Goal: Task Accomplishment & Management: Complete application form

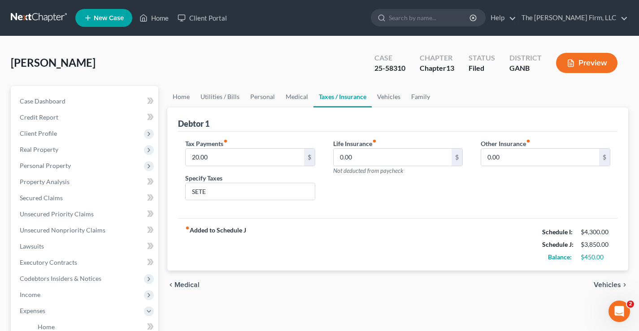
click at [44, 17] on link at bounding box center [39, 18] width 57 height 16
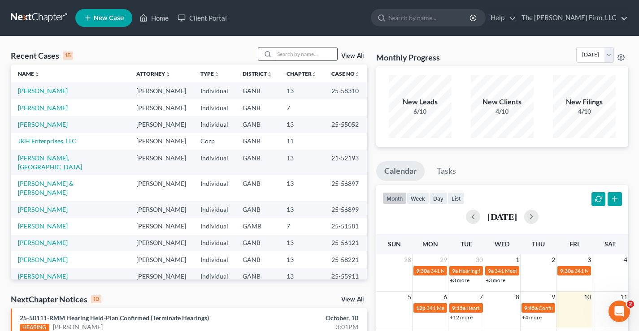
click at [293, 55] on input "search" at bounding box center [306, 54] width 63 height 13
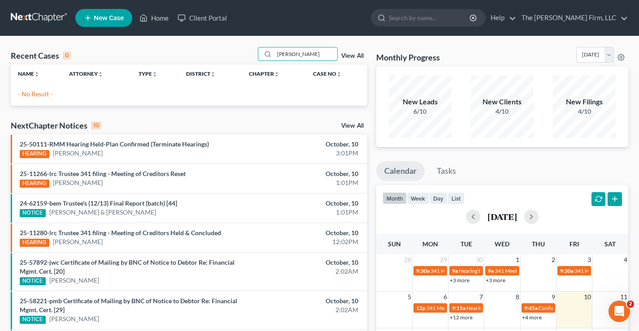
type input "chang"
click at [112, 19] on span "New Case" at bounding box center [109, 18] width 30 height 7
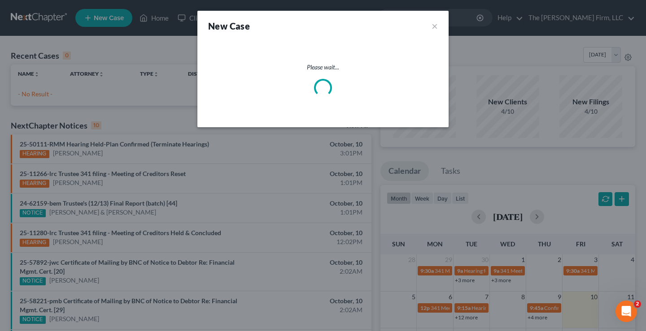
select select "19"
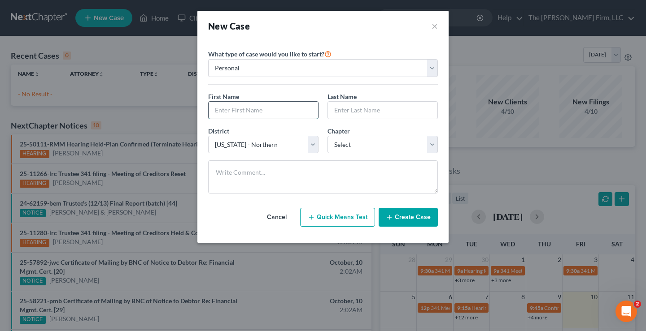
click at [216, 113] on input "text" at bounding box center [263, 110] width 109 height 17
type input "Sunny"
type input "Chang"
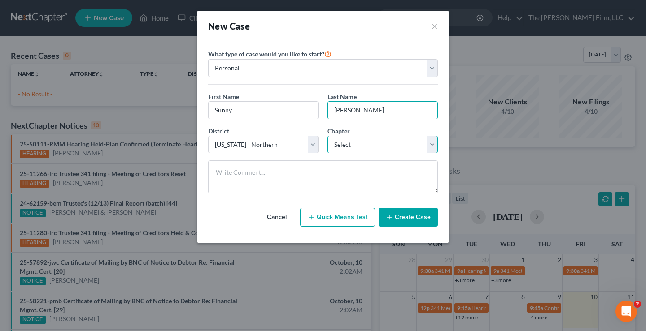
click at [357, 143] on select "Select 7 11 12 13" at bounding box center [382, 145] width 110 height 18
select select "0"
click at [327, 136] on select "Select 7 11 12 13" at bounding box center [382, 145] width 110 height 18
click at [400, 216] on button "Create Case" at bounding box center [408, 217] width 59 height 19
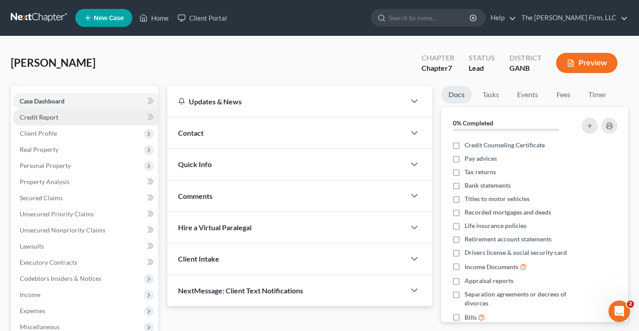
scroll to position [135, 0]
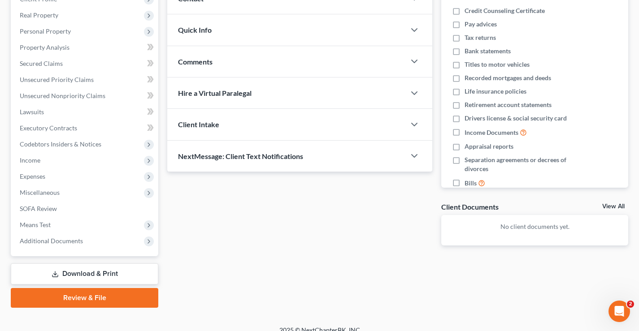
drag, startPoint x: 189, startPoint y: 205, endPoint x: 178, endPoint y: 205, distance: 11.7
click at [190, 205] on div "Updates & News × Georgia Northern District Notes Take a look at NextChapter's D…" at bounding box center [300, 106] width 274 height 309
click at [31, 159] on span "Income" at bounding box center [30, 161] width 21 height 8
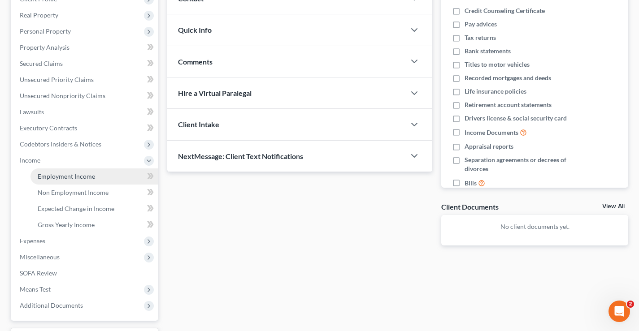
click at [59, 177] on span "Employment Income" at bounding box center [66, 177] width 57 height 8
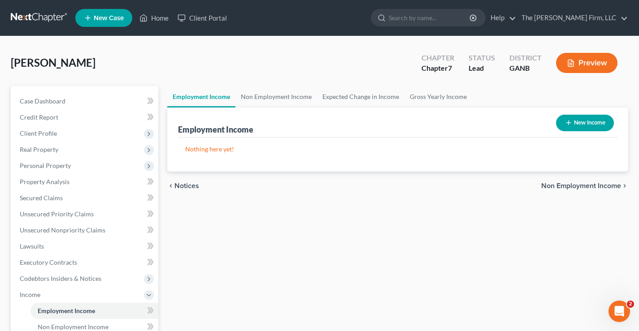
click at [588, 123] on button "New Income" at bounding box center [585, 123] width 58 height 17
select select "0"
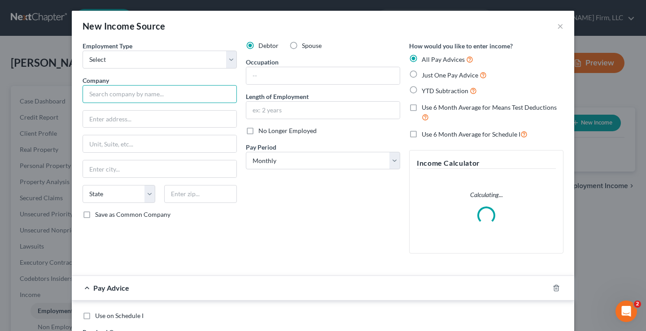
click at [100, 92] on input "text" at bounding box center [160, 94] width 154 height 18
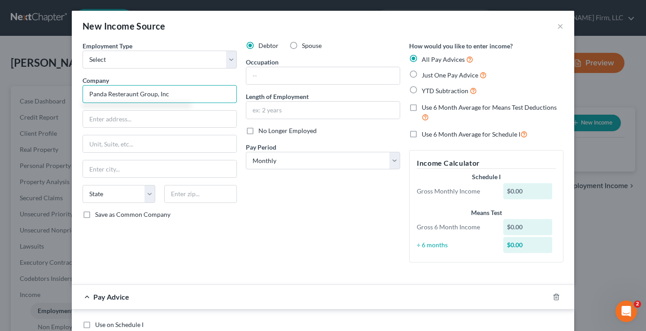
click at [117, 94] on input "Panda Resteraunt Group, Inc" at bounding box center [160, 94] width 154 height 18
click at [119, 94] on input "Panda Resteraunt Group, Inc" at bounding box center [160, 94] width 154 height 18
click at [172, 93] on input "Panda Restuaraunt Group, Inc" at bounding box center [160, 94] width 154 height 18
click at [131, 96] on input "Panda Restuaraunt Group, Inc" at bounding box center [160, 94] width 154 height 18
type input "Panda Restuarant Group, Inc"
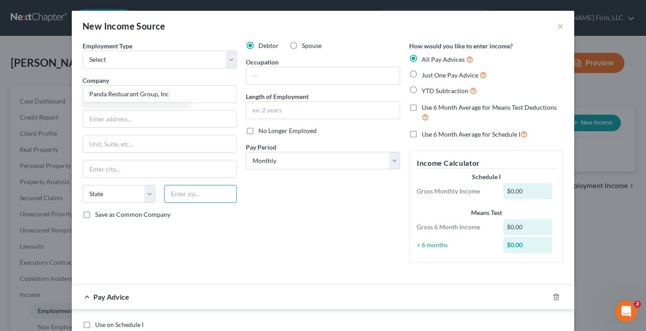
click at [187, 192] on input "text" at bounding box center [200, 194] width 73 height 18
type input "91770"
type input "Rosemead"
select select "4"
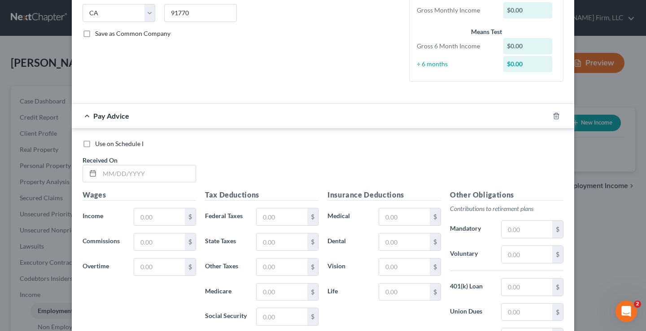
scroll to position [224, 0]
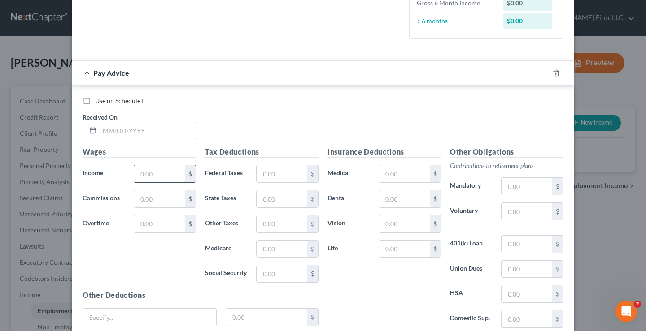
click at [140, 176] on input "text" at bounding box center [159, 174] width 51 height 17
type input "6,892"
click at [262, 170] on input "text" at bounding box center [282, 174] width 51 height 17
click at [257, 275] on input "text" at bounding box center [282, 274] width 51 height 17
type input "444"
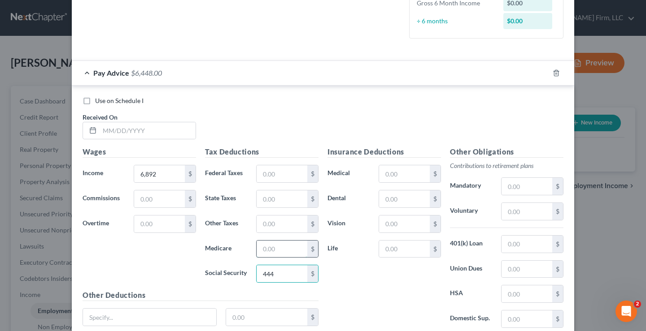
click at [261, 253] on input "text" at bounding box center [282, 249] width 51 height 17
type input "104"
click at [277, 174] on input "text" at bounding box center [282, 174] width 51 height 17
type input "716"
click at [273, 200] on input "text" at bounding box center [282, 199] width 51 height 17
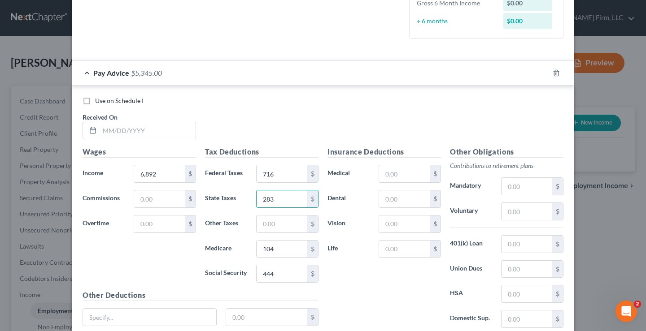
type input "283"
click at [328, 280] on div "Insurance Deductions Medical $ Dental $ Vision $ Life $" at bounding box center [384, 241] width 122 height 189
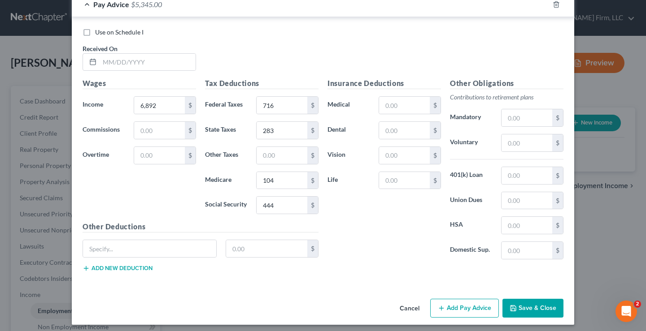
scroll to position [297, 0]
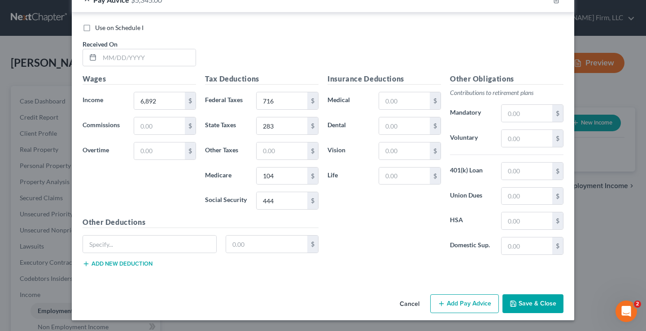
click at [531, 302] on button "Save & Close" at bounding box center [532, 304] width 61 height 19
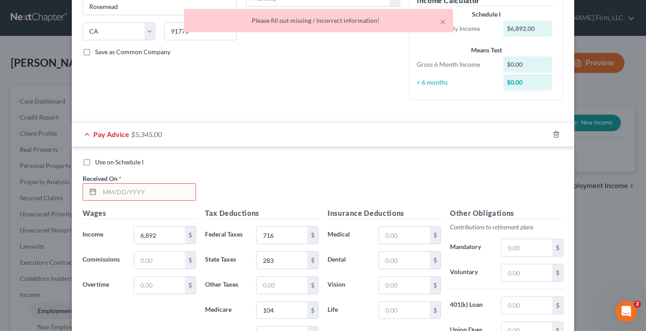
scroll to position [0, 0]
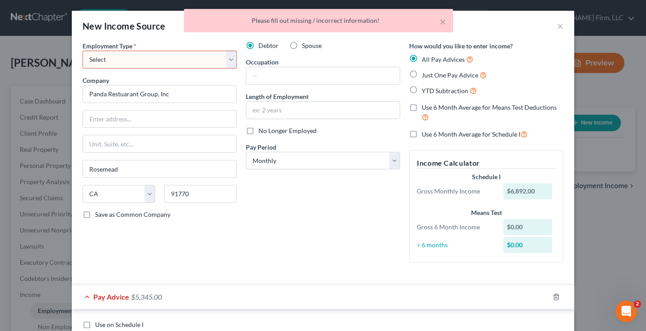
click at [422, 76] on label "Just One Pay Advice" at bounding box center [454, 75] width 65 height 10
click at [425, 76] on input "Just One Pay Advice" at bounding box center [428, 73] width 6 height 6
radio input "true"
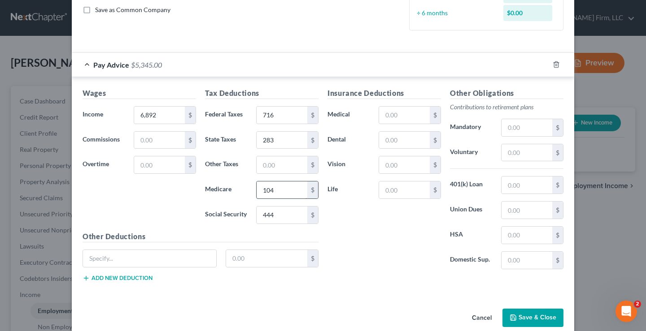
scroll to position [219, 0]
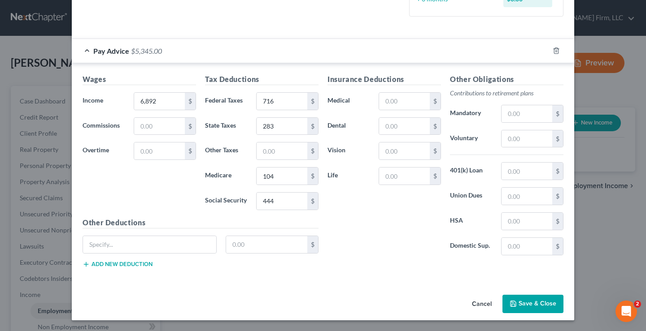
click at [526, 306] on button "Save & Close" at bounding box center [532, 304] width 61 height 19
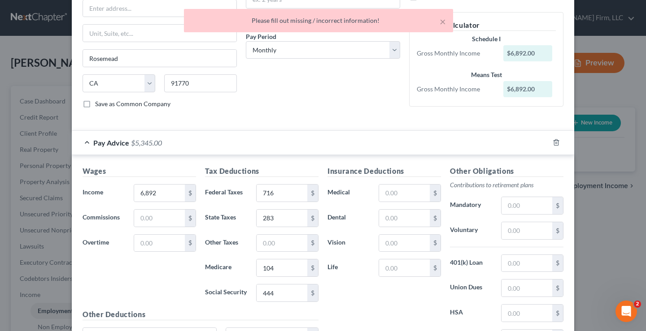
scroll to position [0, 0]
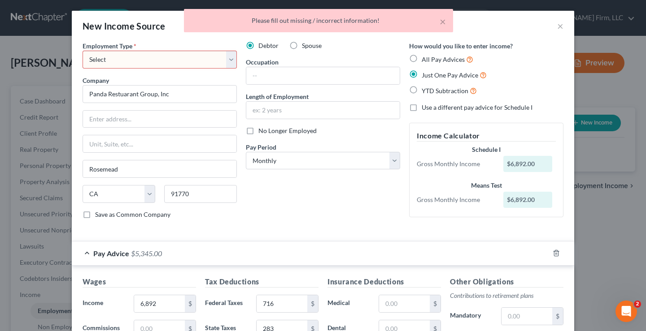
click at [196, 63] on select "Select Full or Part Time Employment Self Employment" at bounding box center [160, 60] width 154 height 18
select select "0"
click at [83, 51] on select "Select Full or Part Time Employment Self Employment" at bounding box center [160, 60] width 154 height 18
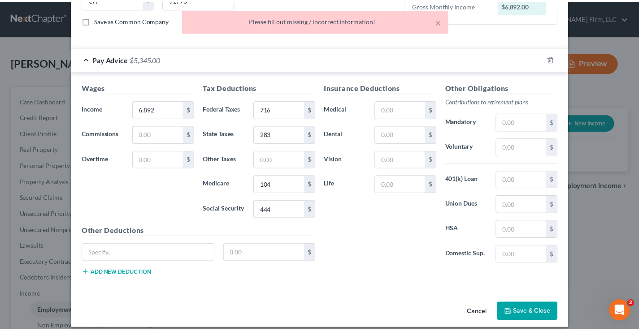
scroll to position [203, 0]
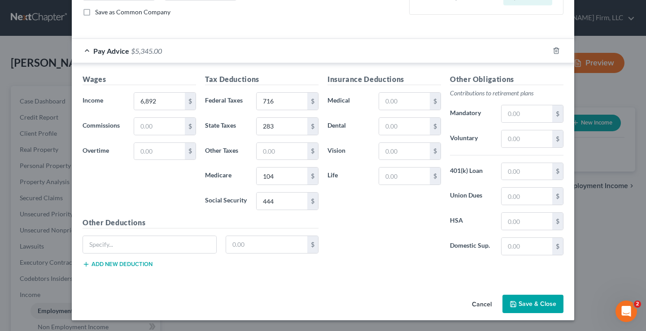
click at [533, 301] on button "Save & Close" at bounding box center [532, 304] width 61 height 19
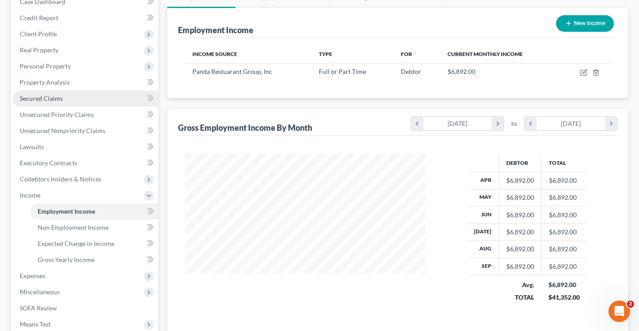
scroll to position [210, 0]
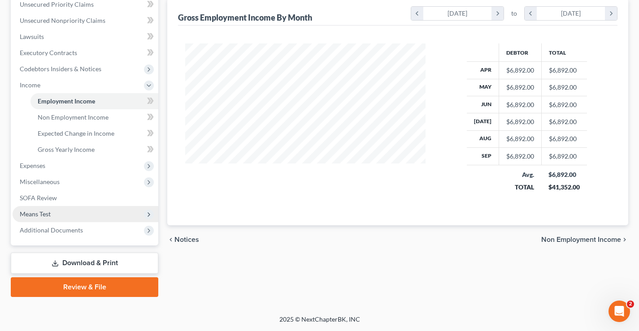
click at [28, 214] on span "Means Test" at bounding box center [35, 214] width 31 height 8
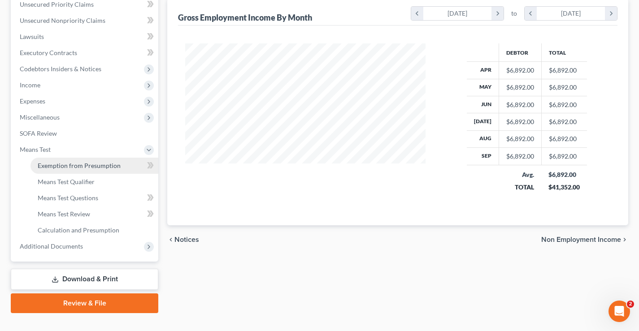
click at [65, 168] on span "Exemption from Presumption" at bounding box center [79, 166] width 83 height 8
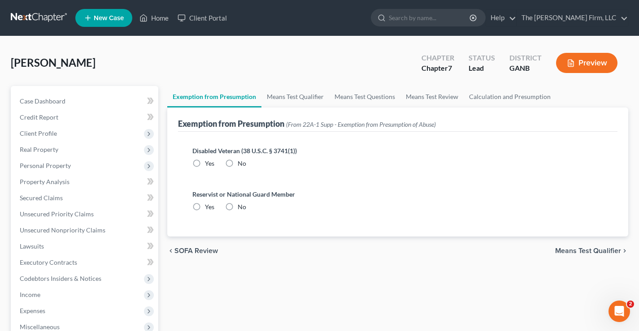
click at [238, 163] on label "No" at bounding box center [242, 163] width 9 height 9
click at [241, 163] on input "No" at bounding box center [244, 162] width 6 height 6
radio input "true"
click at [238, 207] on label "No" at bounding box center [242, 207] width 9 height 9
click at [241, 207] on input "No" at bounding box center [244, 206] width 6 height 6
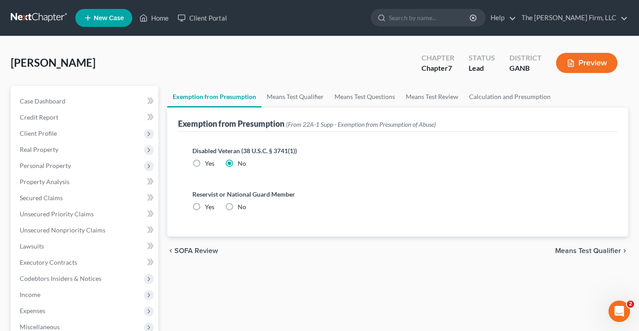
radio input "true"
click at [298, 101] on link "Means Test Qualifier" at bounding box center [295, 97] width 68 height 22
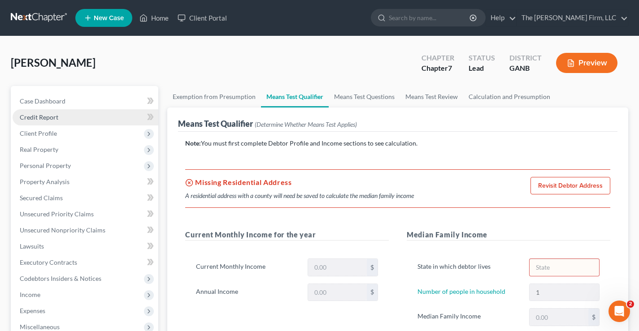
click at [48, 117] on span "Credit Report" at bounding box center [39, 117] width 39 height 8
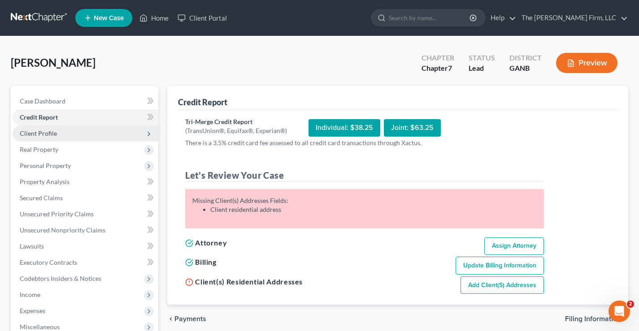
click at [40, 135] on span "Client Profile" at bounding box center [38, 134] width 37 height 8
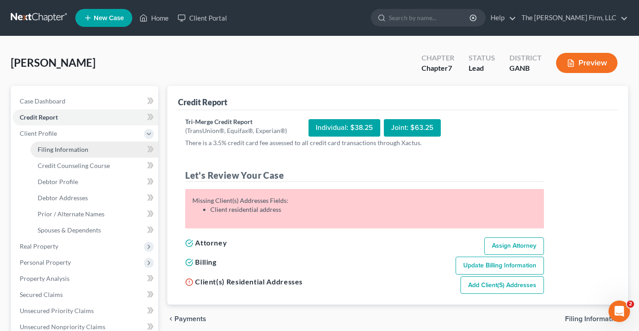
click at [48, 150] on span "Filing Information" at bounding box center [63, 150] width 51 height 8
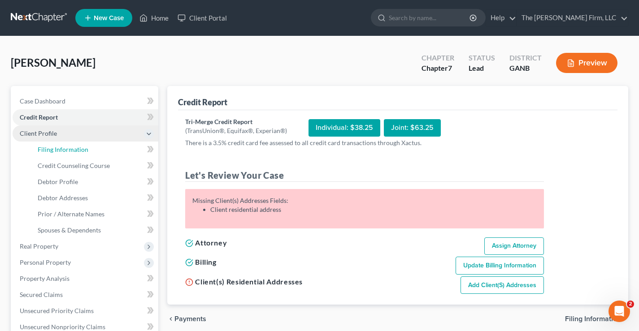
select select "1"
select select "0"
select select "19"
select select "0"
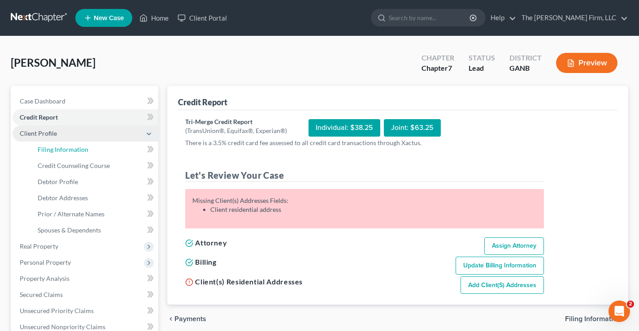
select select "10"
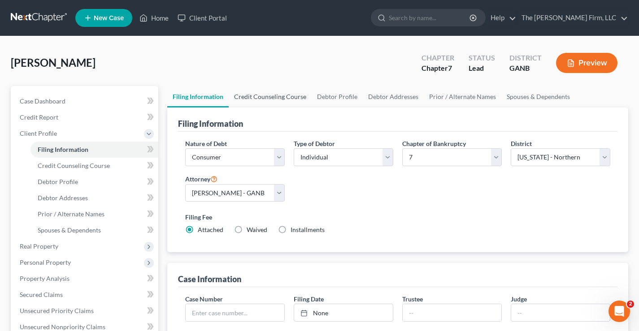
click at [281, 100] on link "Credit Counseling Course" at bounding box center [270, 97] width 83 height 22
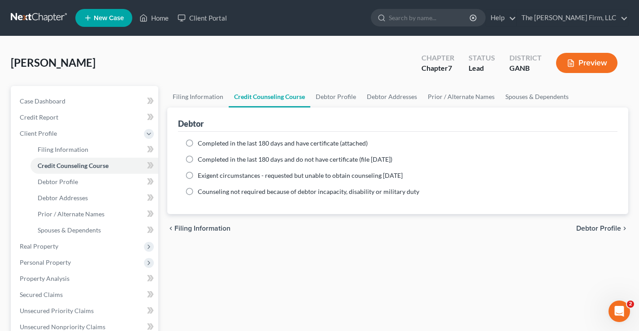
click at [198, 142] on label "Completed in the last 180 days and have certificate (attached)" at bounding box center [283, 143] width 170 height 9
click at [201, 142] on input "Completed in the last 180 days and have certificate (attached)" at bounding box center [204, 142] width 6 height 6
radio input "true"
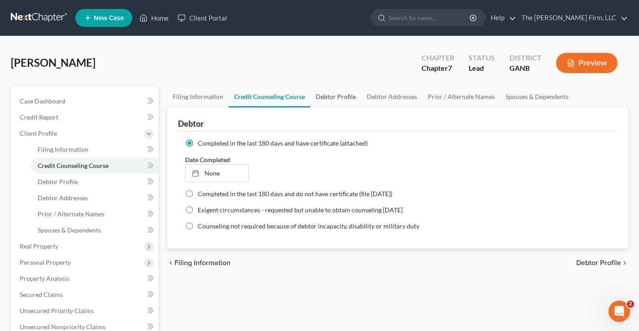
click at [338, 101] on link "Debtor Profile" at bounding box center [335, 97] width 51 height 22
select select "0"
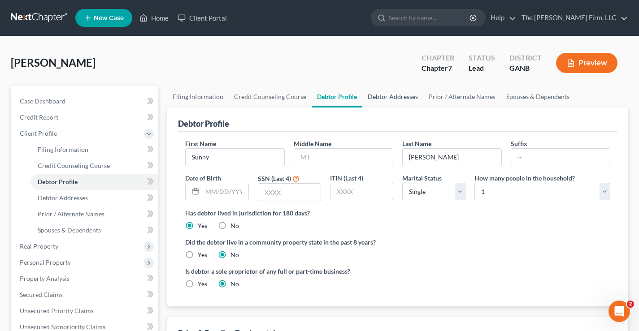
click at [388, 96] on link "Debtor Addresses" at bounding box center [392, 97] width 61 height 22
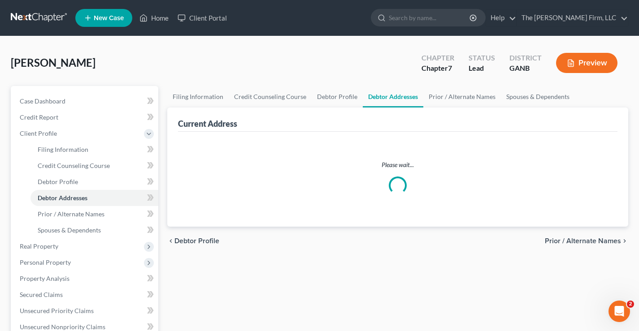
select select "0"
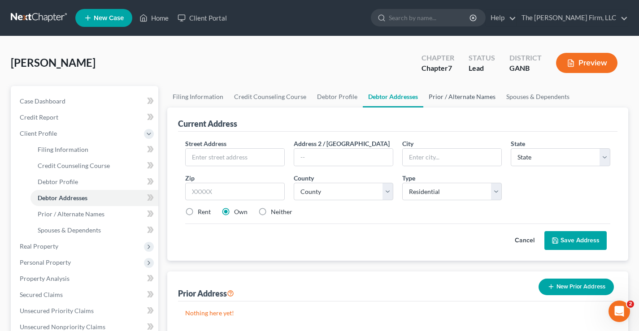
click at [468, 102] on link "Prior / Alternate Names" at bounding box center [462, 97] width 78 height 22
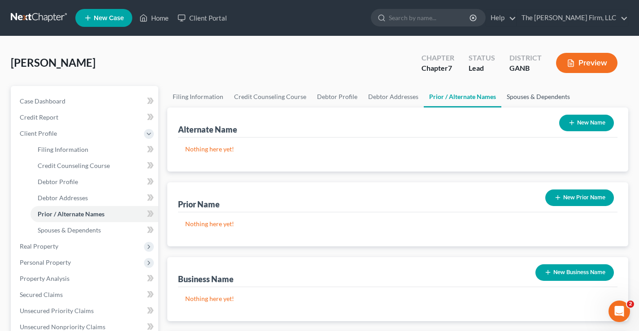
click at [515, 100] on link "Spouses & Dependents" at bounding box center [538, 97] width 74 height 22
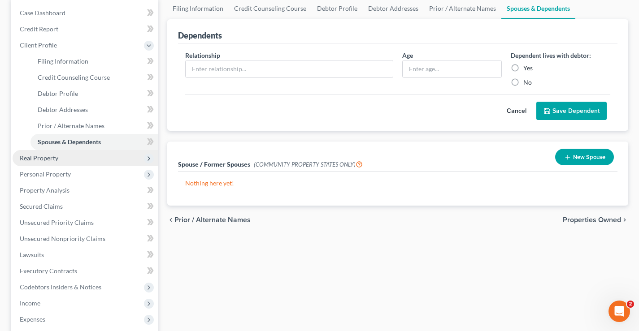
scroll to position [45, 0]
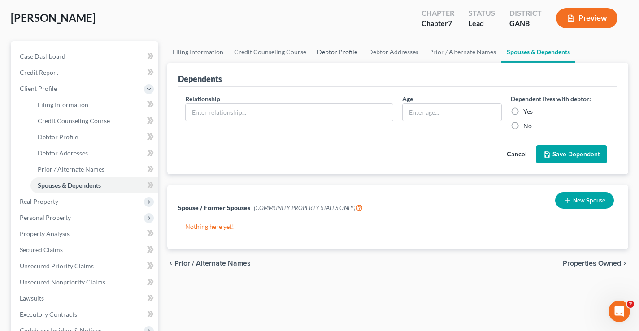
click at [329, 52] on link "Debtor Profile" at bounding box center [337, 52] width 51 height 22
select select "0"
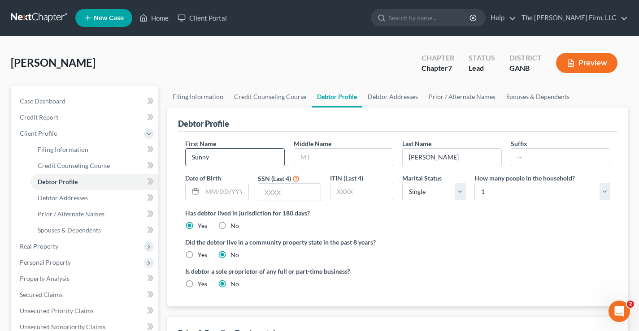
click at [231, 155] on input "Sunny" at bounding box center [235, 157] width 99 height 17
click at [384, 96] on link "Debtor Addresses" at bounding box center [392, 97] width 61 height 22
select select "0"
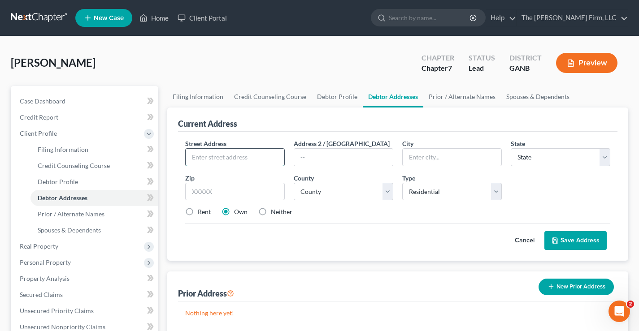
click at [222, 157] on input "text" at bounding box center [235, 157] width 99 height 17
type input "16"
drag, startPoint x: 354, startPoint y: 155, endPoint x: 359, endPoint y: 140, distance: 15.7
click at [354, 155] on input "text" at bounding box center [343, 157] width 99 height 17
type input "Berkley PL"
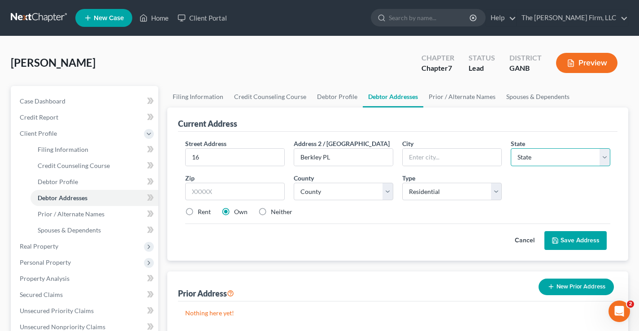
select select "10"
type input "30121"
type input "Cartersville"
click at [576, 242] on button "Save Address" at bounding box center [576, 240] width 62 height 19
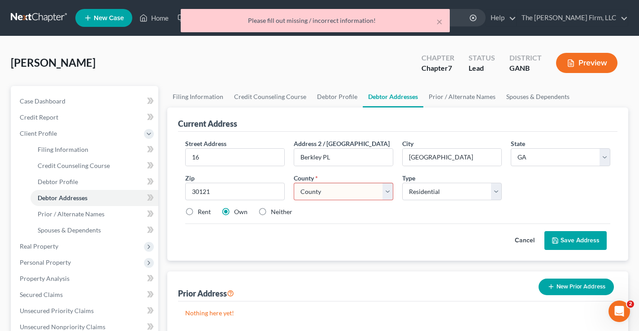
click at [320, 192] on select "County Appling County Atkinson County Bacon County Baker County Baldwin County …" at bounding box center [344, 192] width 100 height 18
click at [366, 230] on div "Cancel Save Address" at bounding box center [397, 237] width 425 height 26
drag, startPoint x: 442, startPoint y: 158, endPoint x: 376, endPoint y: 158, distance: 65.5
click at [352, 157] on div "Street Address * 16 Address 2 / PO Box Berkley PL City * Cartersville State * S…" at bounding box center [398, 181] width 434 height 85
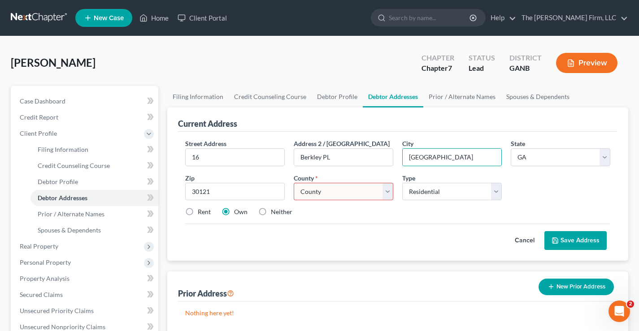
click at [323, 189] on select "County Appling County Atkinson County Bacon County Baker County Baldwin County …" at bounding box center [344, 192] width 100 height 18
select select "7"
click at [294, 183] on select "County Appling County Atkinson County Bacon County Baker County Baldwin County …" at bounding box center [344, 192] width 100 height 18
click at [570, 239] on button "Save Address" at bounding box center [576, 240] width 62 height 19
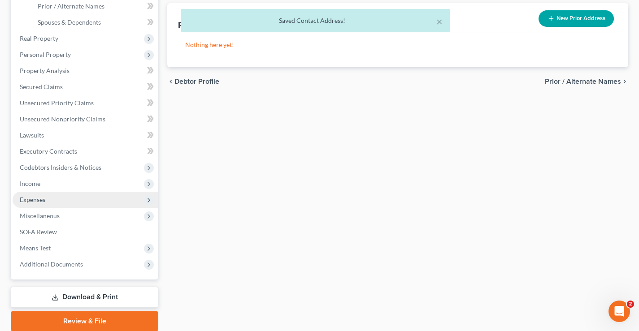
scroll to position [242, 0]
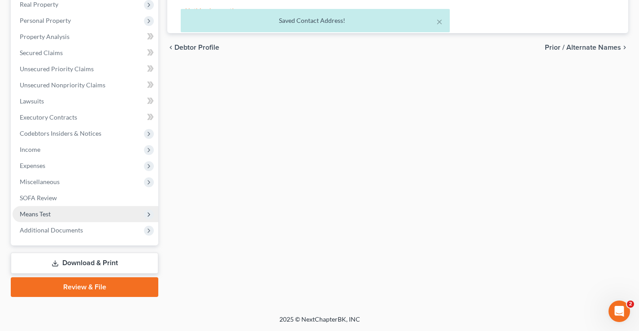
click at [41, 216] on span "Means Test" at bounding box center [35, 214] width 31 height 8
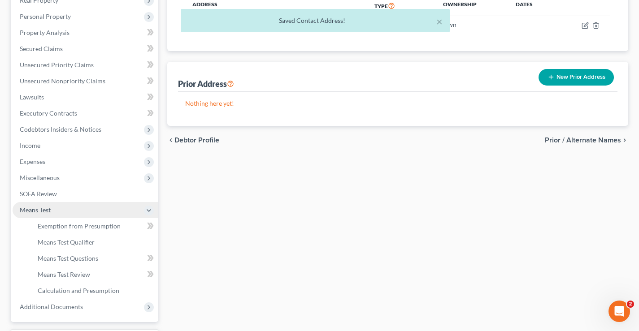
scroll to position [145, 0]
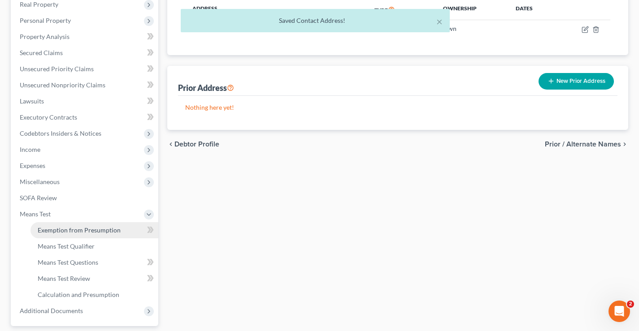
click at [61, 233] on span "Exemption from Presumption" at bounding box center [79, 231] width 83 height 8
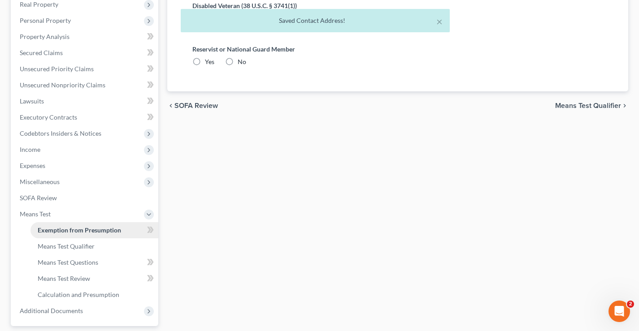
radio input "true"
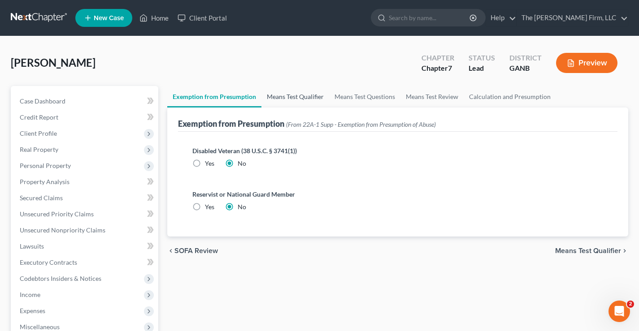
click at [292, 99] on link "Means Test Qualifier" at bounding box center [295, 97] width 68 height 22
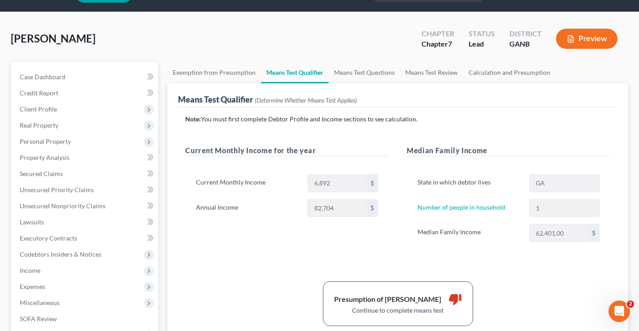
scroll to position [45, 0]
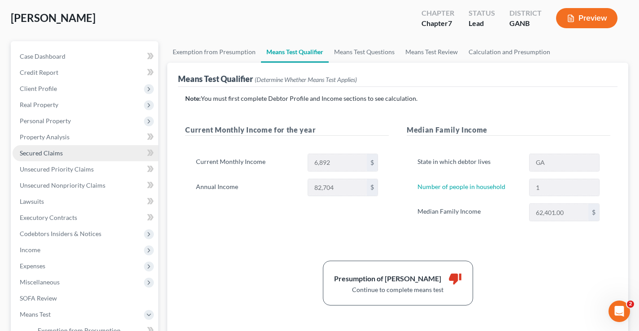
click at [61, 155] on span "Secured Claims" at bounding box center [41, 153] width 43 height 8
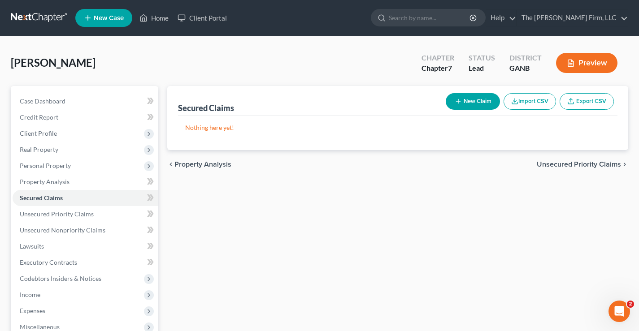
click at [473, 102] on button "New Claim" at bounding box center [473, 101] width 54 height 17
select select "0"
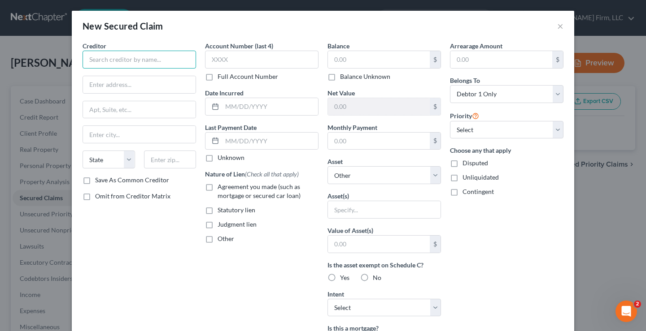
click at [118, 58] on input "text" at bounding box center [139, 60] width 113 height 18
click at [558, 26] on button "×" at bounding box center [560, 26] width 6 height 11
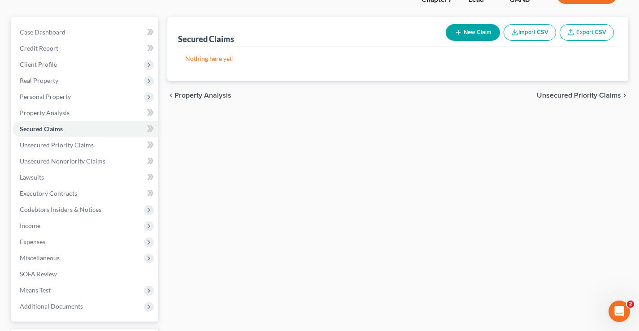
scroll to position [135, 0]
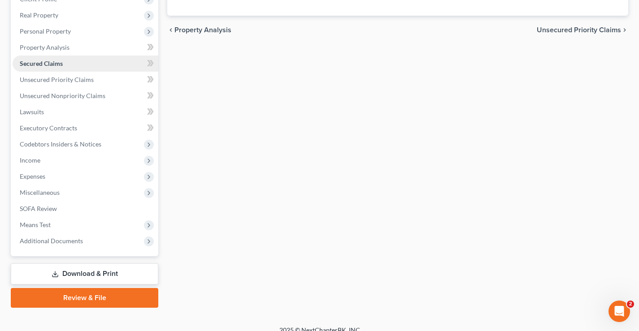
click at [46, 60] on span "Secured Claims" at bounding box center [41, 64] width 43 height 8
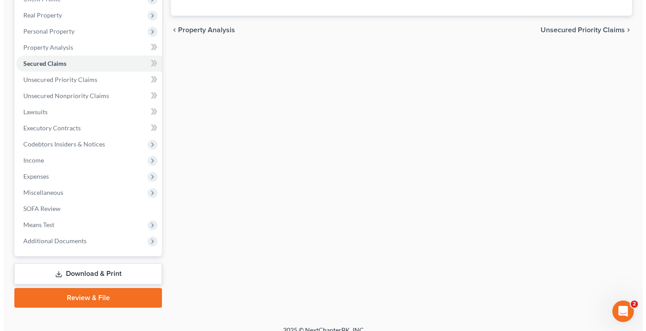
scroll to position [0, 0]
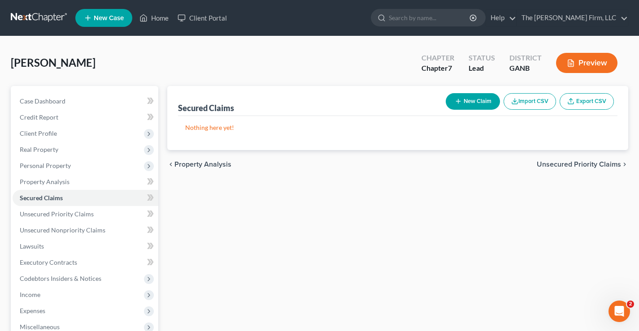
click at [478, 97] on button "New Claim" at bounding box center [473, 101] width 54 height 17
select select "0"
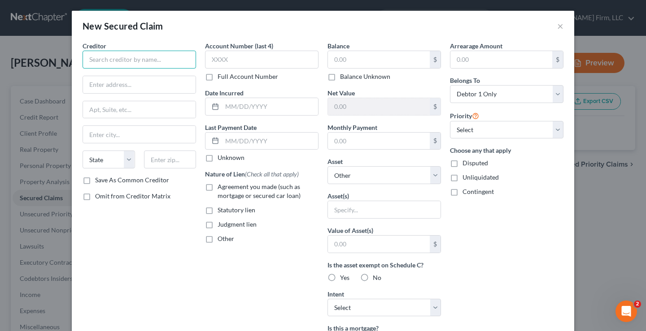
click at [107, 58] on input "text" at bounding box center [139, 60] width 113 height 18
type input "house"
drag, startPoint x: 107, startPoint y: 229, endPoint x: 108, endPoint y: 218, distance: 11.3
click at [107, 227] on div "Creditor * house State AL AK AR AZ CA CO CT DE DC FL GA GU HI ID IL IN IA KS KY…" at bounding box center [139, 241] width 122 height 400
click at [218, 189] on label "Agreement you made (such as mortgage or secured car loan)" at bounding box center [268, 192] width 101 height 18
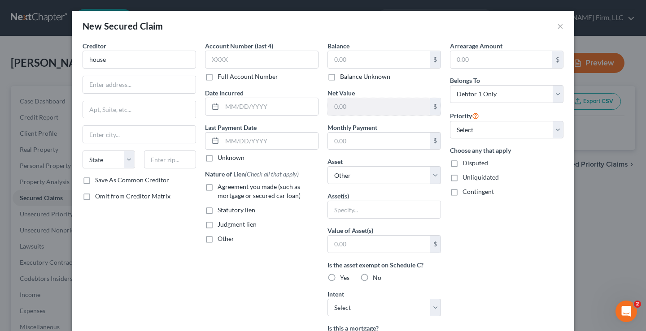
click at [221, 188] on input "Agreement you made (such as mortgage or secured car loan)" at bounding box center [224, 186] width 6 height 6
checkbox input "true"
drag, startPoint x: 353, startPoint y: 143, endPoint x: 366, endPoint y: 138, distance: 14.8
click at [353, 143] on input "text" at bounding box center [379, 141] width 102 height 17
type input "1,982"
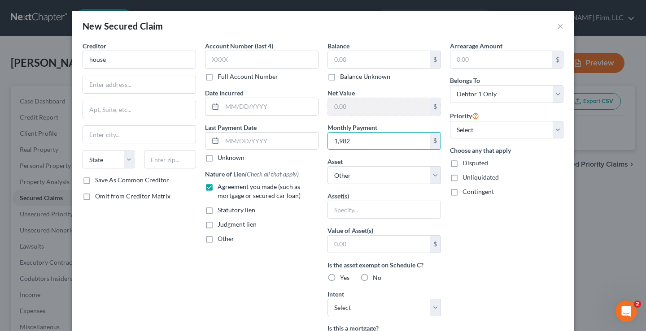
click at [506, 249] on div "Arrearage Amount $ Belongs To * Select Debtor 1 Only Debtor 2 Only Debtor 1 And…" at bounding box center [506, 241] width 122 height 400
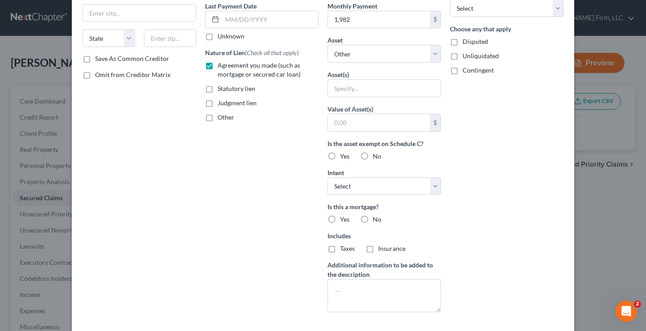
scroll to position [166, 0]
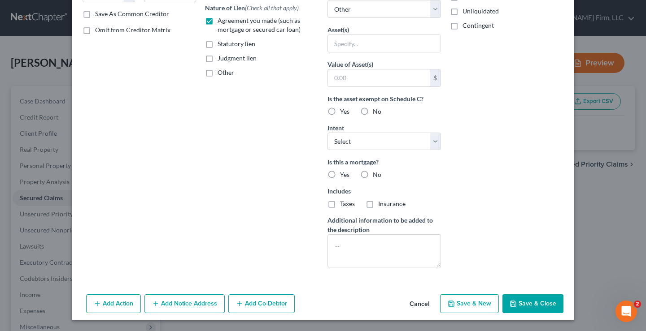
drag, startPoint x: 532, startPoint y: 304, endPoint x: 522, endPoint y: 293, distance: 14.3
click at [532, 304] on button "Save & Close" at bounding box center [532, 304] width 61 height 19
select select
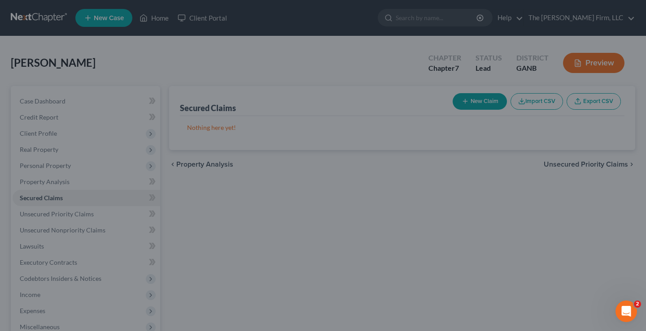
type input "0.00"
type input "0"
type input "1,982.00"
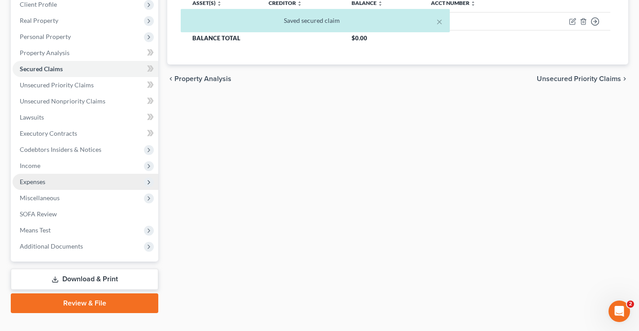
scroll to position [145, 0]
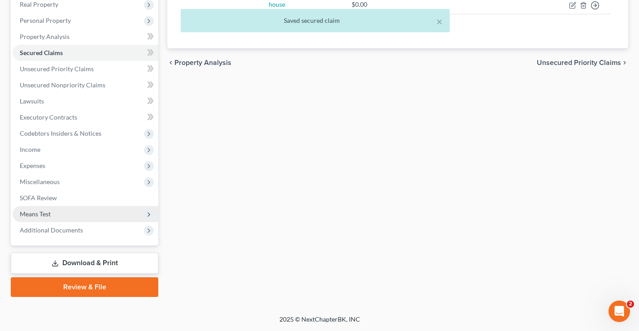
click at [36, 217] on span "Means Test" at bounding box center [35, 214] width 31 height 8
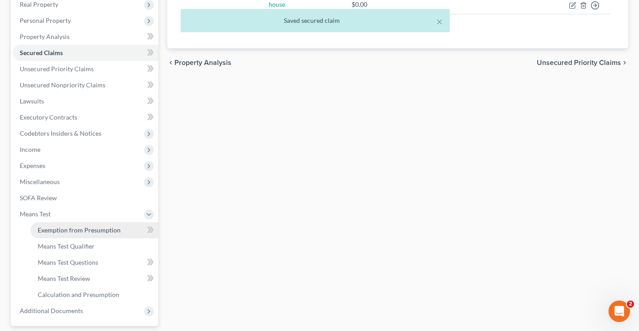
click at [68, 232] on span "Exemption from Presumption" at bounding box center [79, 231] width 83 height 8
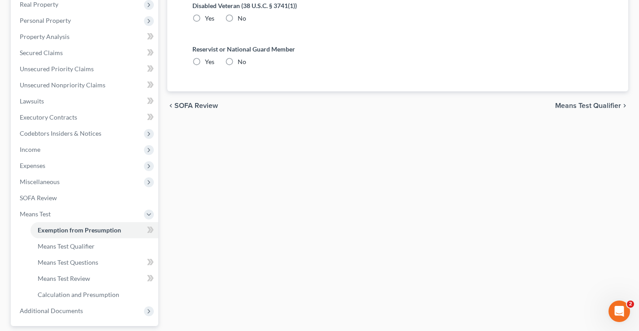
radio input "true"
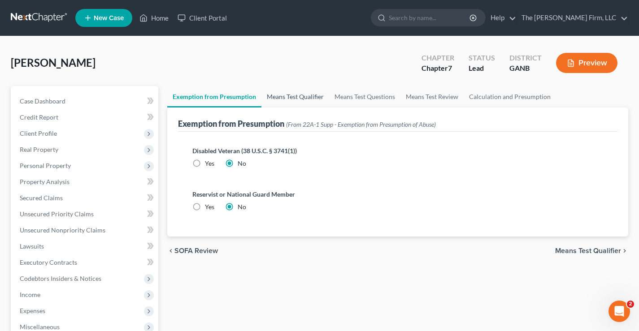
click at [297, 92] on link "Means Test Qualifier" at bounding box center [295, 97] width 68 height 22
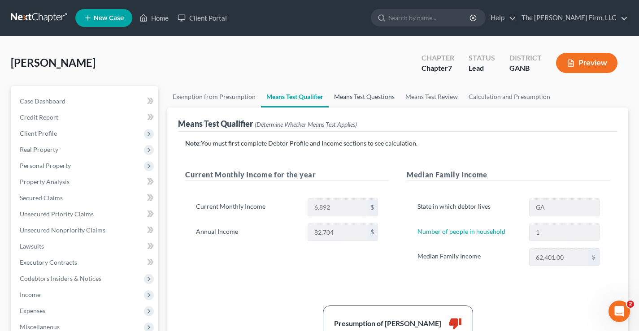
click at [355, 99] on link "Means Test Questions" at bounding box center [364, 97] width 71 height 22
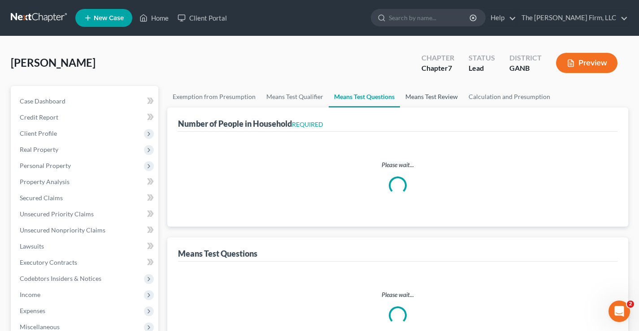
select select "60"
select select "0"
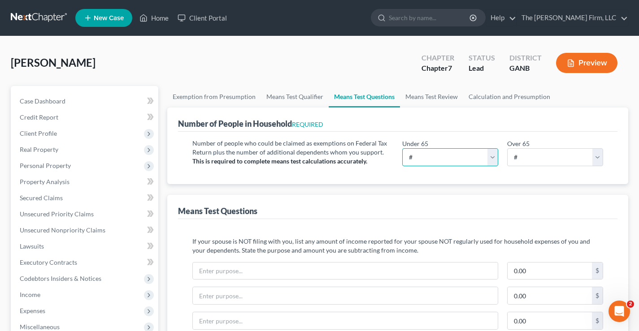
click at [420, 152] on select "# 0 1 2 3 4 5 6 7 8 9 10" at bounding box center [450, 157] width 96 height 18
select select "1"
click at [402, 148] on select "# 0 1 2 3 4 5 6 7 8 9 10" at bounding box center [450, 157] width 96 height 18
click at [427, 99] on link "Means Test Review" at bounding box center [431, 97] width 63 height 22
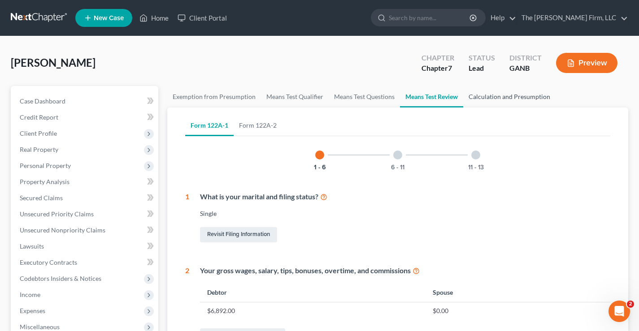
click at [514, 95] on link "Calculation and Presumption" at bounding box center [509, 97] width 92 height 22
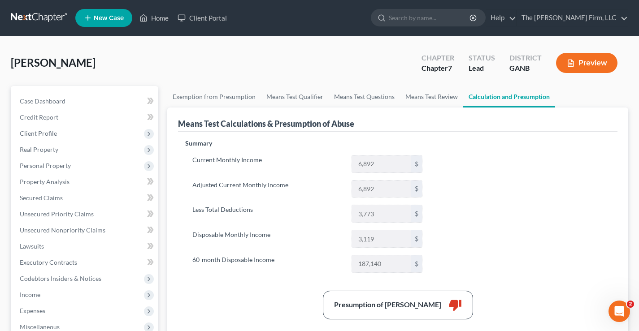
drag, startPoint x: 345, startPoint y: 241, endPoint x: 313, endPoint y: 237, distance: 32.5
click at [320, 240] on div "Disposable Monthly Income 3,119 $" at bounding box center [307, 239] width 239 height 18
click at [286, 57] on div "Chang, Sunny Upgraded Chapter Chapter 7 Status Lead District GANB Preview" at bounding box center [320, 66] width 618 height 39
click at [36, 203] on link "Secured Claims" at bounding box center [86, 198] width 146 height 16
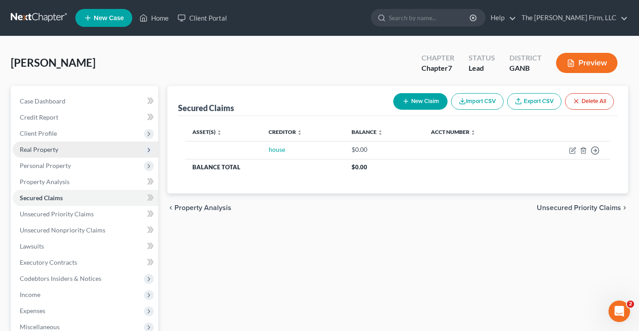
click at [41, 152] on span "Real Property" at bounding box center [39, 150] width 39 height 8
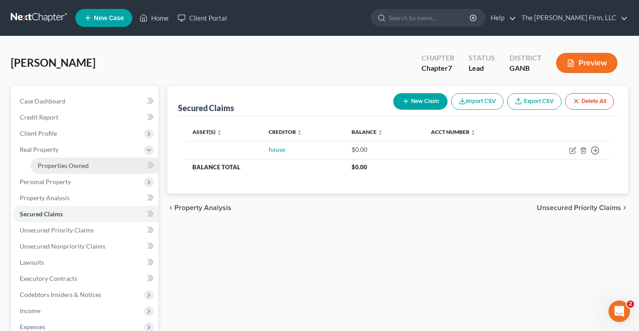
click at [57, 164] on span "Properties Owned" at bounding box center [63, 166] width 51 height 8
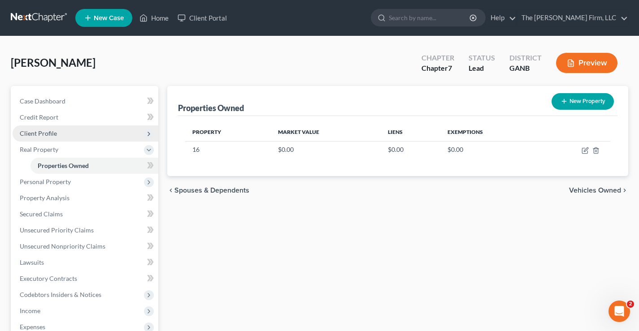
click at [41, 131] on span "Client Profile" at bounding box center [38, 134] width 37 height 8
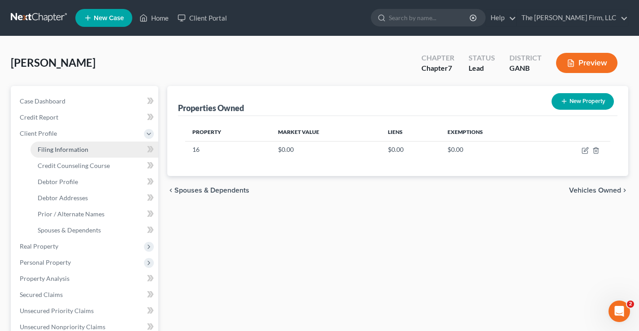
click at [55, 150] on span "Filing Information" at bounding box center [63, 150] width 51 height 8
select select "1"
select select "0"
select select "19"
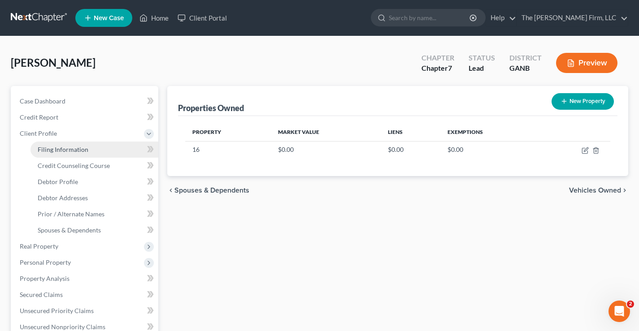
select select "0"
select select "10"
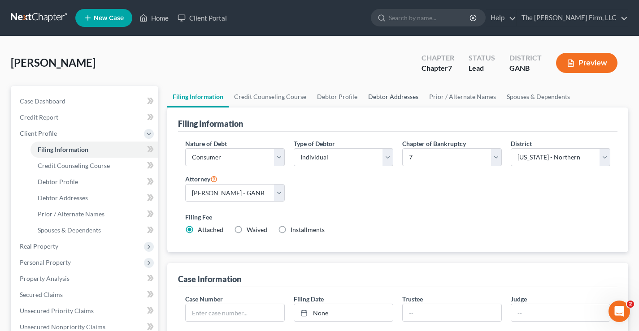
click at [396, 98] on link "Debtor Addresses" at bounding box center [393, 97] width 61 height 22
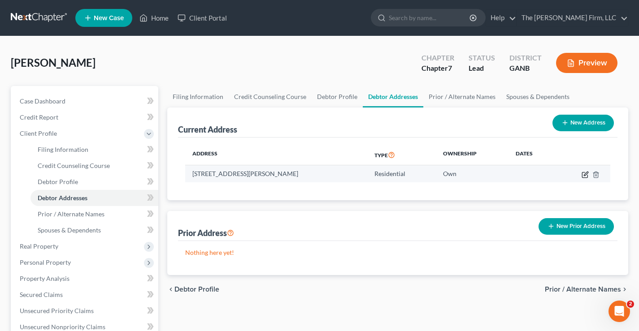
click at [583, 173] on icon "button" at bounding box center [584, 174] width 5 height 5
select select "10"
select select "7"
select select "0"
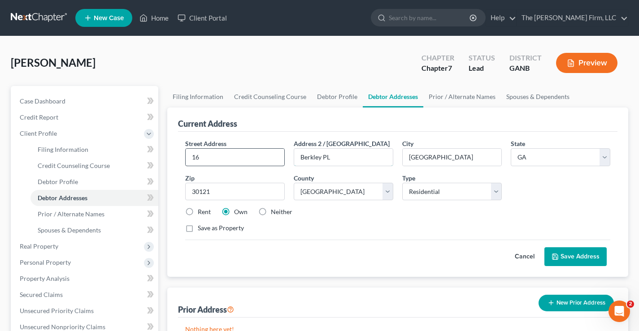
drag, startPoint x: 333, startPoint y: 156, endPoint x: 245, endPoint y: 158, distance: 87.9
click at [198, 158] on div "Street Address * 16 Address 2 / PO Box Berkley PL City * Cartersville State * S…" at bounding box center [398, 189] width 434 height 101
click at [208, 158] on input "16" at bounding box center [235, 157] width 99 height 17
paste input "Berkley PL"
type input "16 Berkley PL"
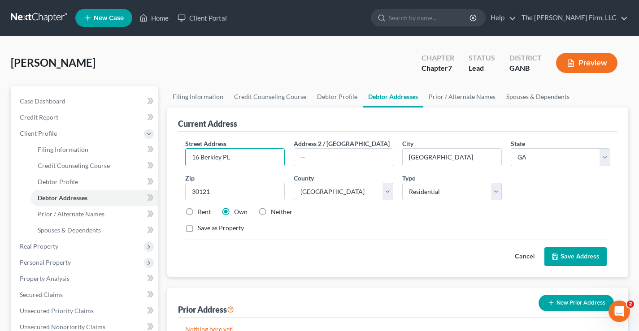
click at [576, 253] on button "Save Address" at bounding box center [576, 257] width 62 height 19
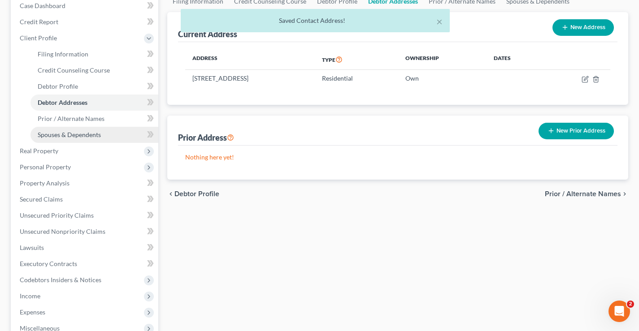
scroll to position [179, 0]
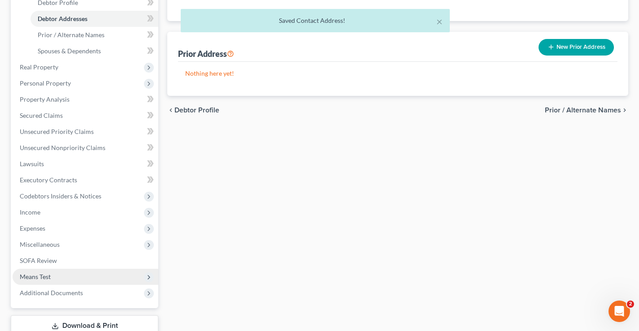
click at [26, 279] on span "Means Test" at bounding box center [35, 277] width 31 height 8
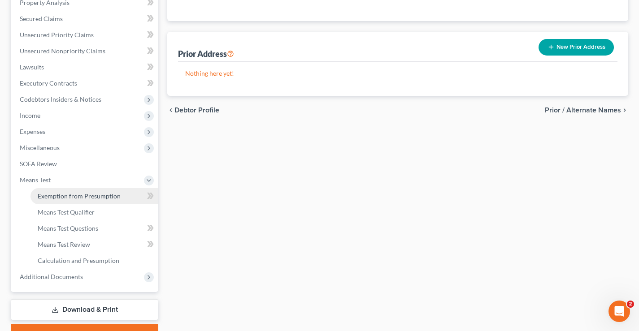
click at [96, 197] on span "Exemption from Presumption" at bounding box center [79, 196] width 83 height 8
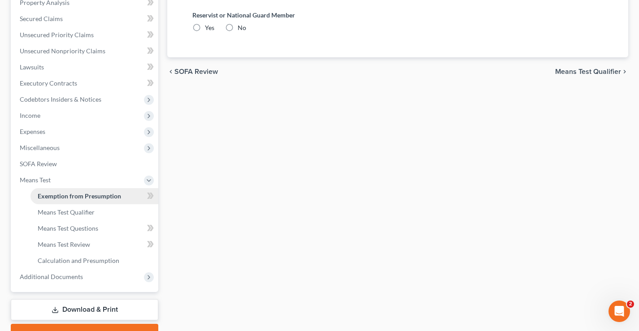
radio input "true"
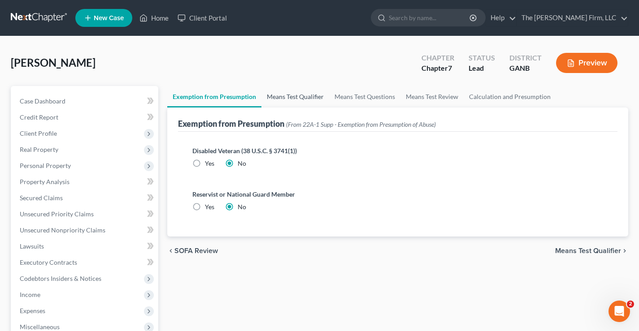
click at [295, 96] on link "Means Test Qualifier" at bounding box center [295, 97] width 68 height 22
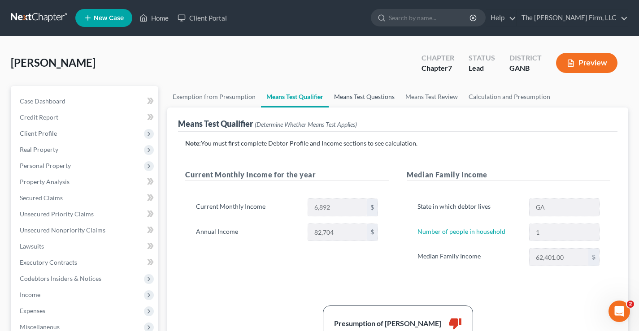
click at [359, 99] on link "Means Test Questions" at bounding box center [364, 97] width 71 height 22
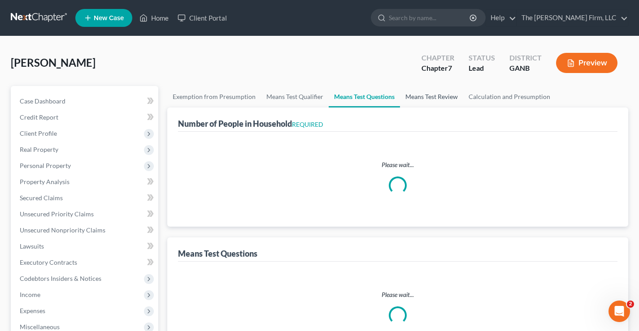
select select "60"
select select "1"
select select "0"
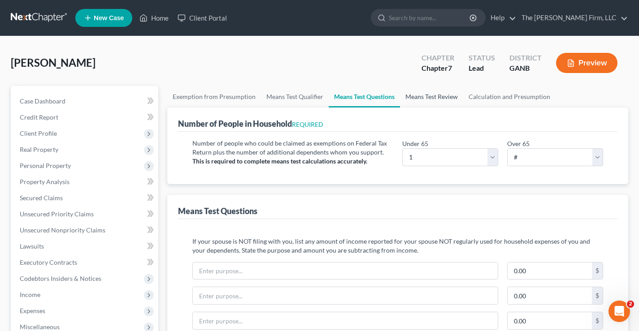
click at [410, 96] on link "Means Test Review" at bounding box center [431, 97] width 63 height 22
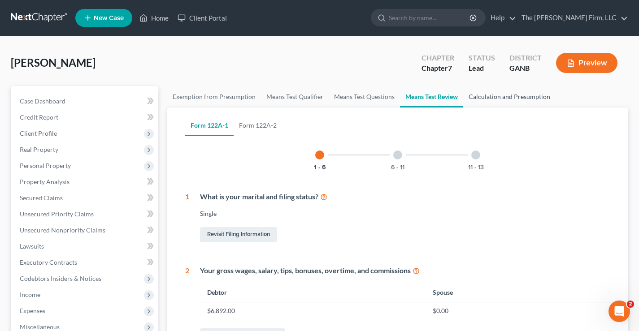
click at [497, 96] on link "Calculation and Presumption" at bounding box center [509, 97] width 92 height 22
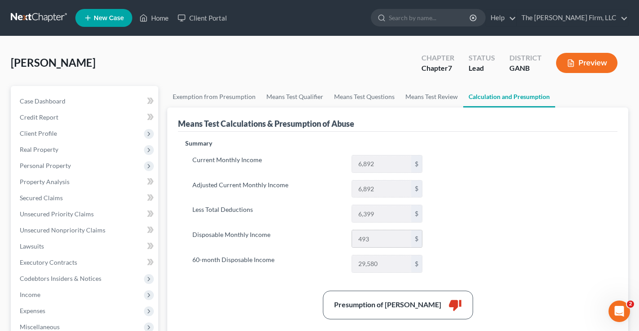
click at [367, 241] on input "493" at bounding box center [381, 239] width 59 height 17
click at [381, 240] on input "493" at bounding box center [381, 239] width 59 height 17
click at [38, 152] on span "Real Property" at bounding box center [39, 150] width 39 height 8
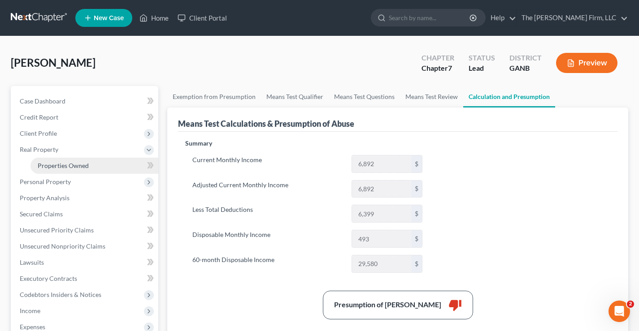
click at [44, 170] on link "Properties Owned" at bounding box center [95, 166] width 128 height 16
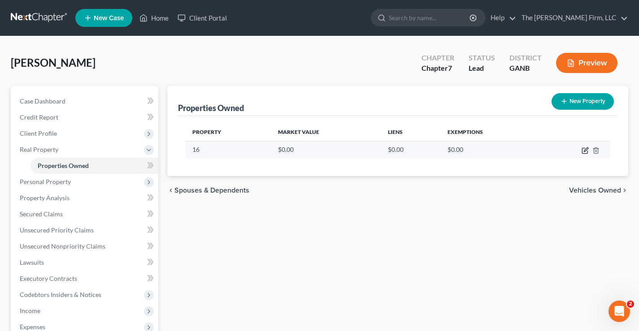
click at [584, 151] on icon "button" at bounding box center [585, 150] width 7 height 7
select select "10"
select select "7"
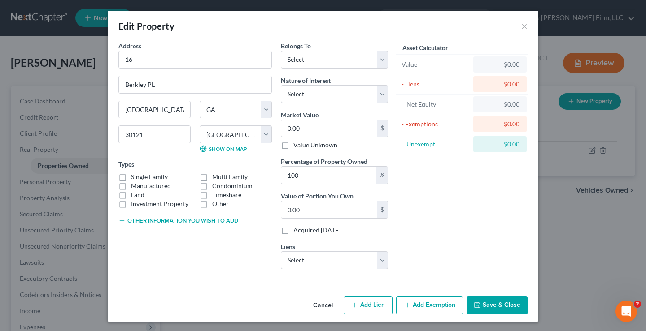
click at [131, 178] on label "Single Family" at bounding box center [149, 177] width 37 height 9
click at [135, 178] on input "Single Family" at bounding box center [138, 176] width 6 height 6
checkbox input "true"
drag, startPoint x: 157, startPoint y: 85, endPoint x: 111, endPoint y: 82, distance: 45.9
click at [67, 87] on div "Edit Property × Address * 16 Berkley PL Cartersville State AL AK AR AZ CA CO CT…" at bounding box center [323, 165] width 646 height 331
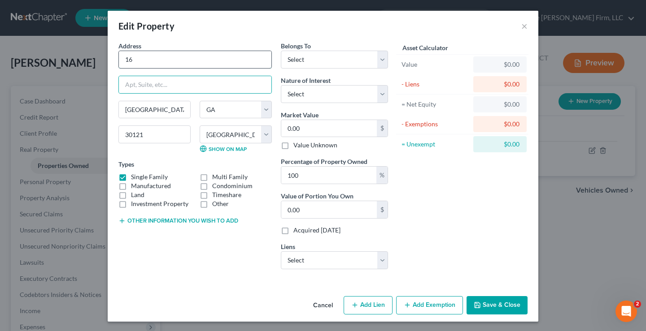
click at [148, 64] on input "16" at bounding box center [195, 59] width 153 height 17
paste input "Berkley PL"
type input "16 Berkley PL"
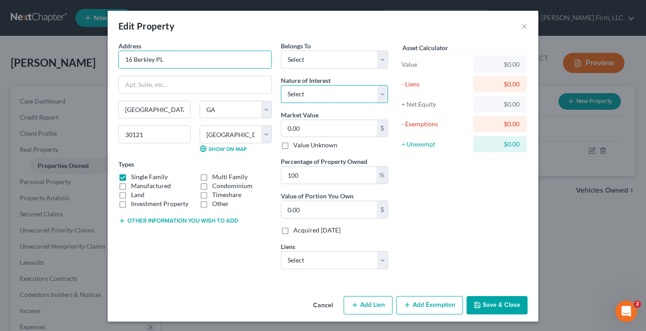
click at [313, 92] on select "Select Fee Simple Joint Tenant Life Estate Equitable Interest Future Interest T…" at bounding box center [334, 94] width 107 height 18
select select "0"
click at [281, 85] on select "Select Fee Simple Joint Tenant Life Estate Equitable Interest Future Interest T…" at bounding box center [334, 94] width 107 height 18
click at [500, 305] on button "Save & Close" at bounding box center [496, 305] width 61 height 19
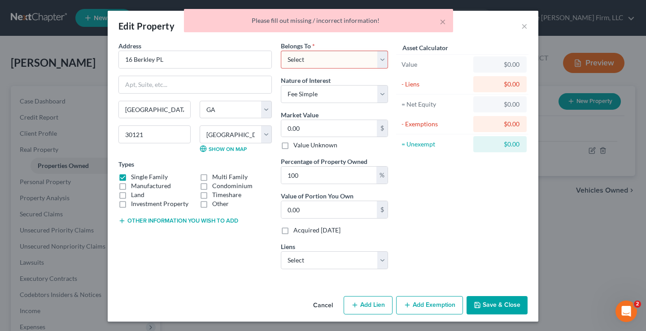
click at [313, 57] on select "Select Debtor 1 Only Debtor 2 Only Debtor 1 And Debtor 2 Only At Least One Of T…" at bounding box center [334, 60] width 107 height 18
select select "0"
click at [281, 51] on select "Select Debtor 1 Only Debtor 2 Only Debtor 1 And Debtor 2 Only At Least One Of T…" at bounding box center [334, 60] width 107 height 18
click at [496, 305] on button "Save & Close" at bounding box center [496, 305] width 61 height 19
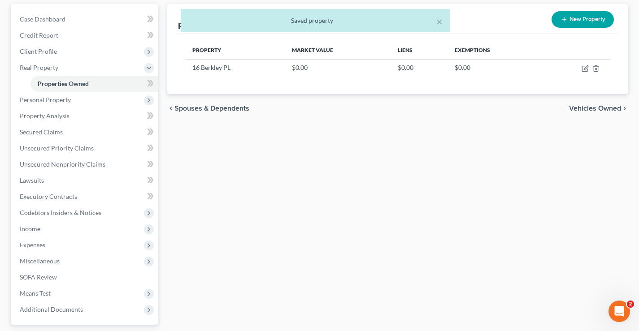
scroll to position [161, 0]
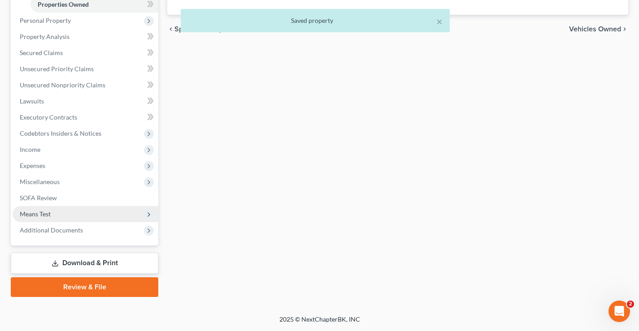
click at [48, 215] on span "Means Test" at bounding box center [35, 214] width 31 height 8
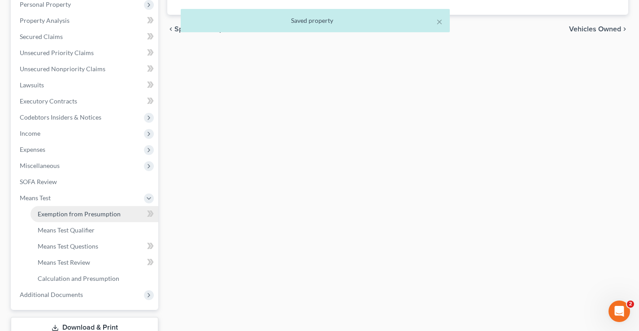
click at [56, 214] on span "Exemption from Presumption" at bounding box center [79, 214] width 83 height 8
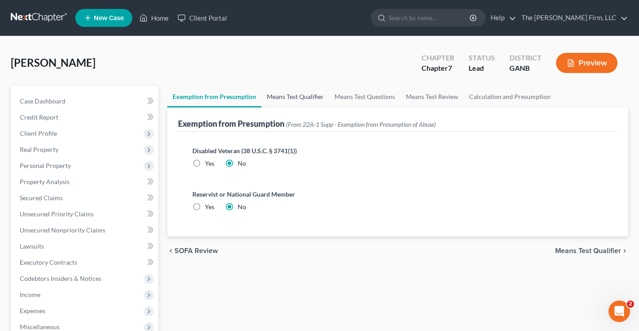
click at [293, 97] on link "Means Test Qualifier" at bounding box center [295, 97] width 68 height 22
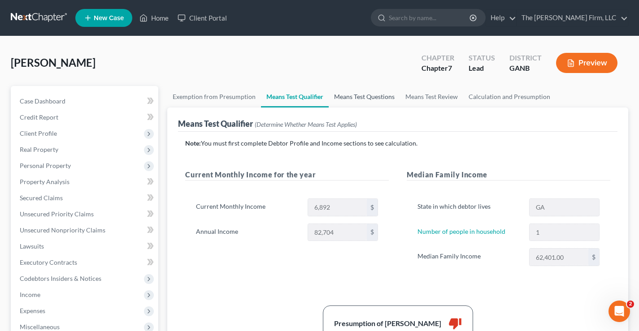
click at [369, 99] on link "Means Test Questions" at bounding box center [364, 97] width 71 height 22
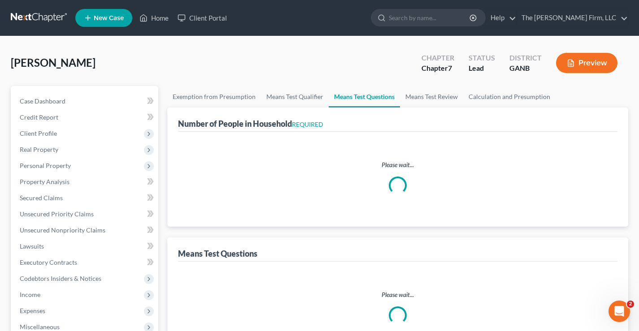
select select "60"
select select "1"
select select "0"
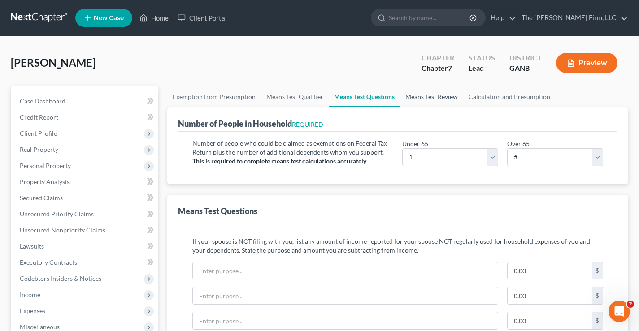
click at [423, 95] on link "Means Test Review" at bounding box center [431, 97] width 63 height 22
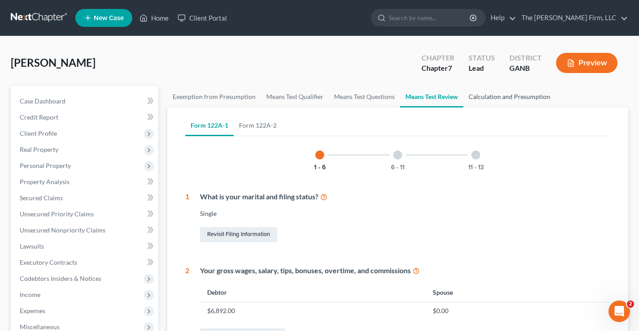
click at [488, 96] on link "Calculation and Presumption" at bounding box center [509, 97] width 92 height 22
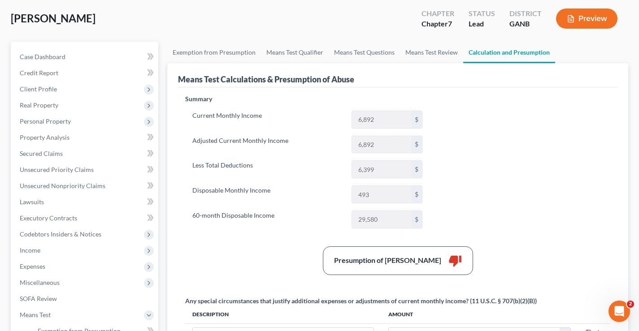
scroll to position [45, 0]
drag, startPoint x: 371, startPoint y: 193, endPoint x: 338, endPoint y: 193, distance: 32.7
click at [338, 193] on div "Disposable Monthly Income 493 $" at bounding box center [307, 194] width 239 height 18
click at [509, 169] on div "Summary Current Monthly Income 6,892 $ Adjusted Current Monthly Income 6,892 $ …" at bounding box center [398, 230] width 434 height 273
